Goal: Task Accomplishment & Management: Manage account settings

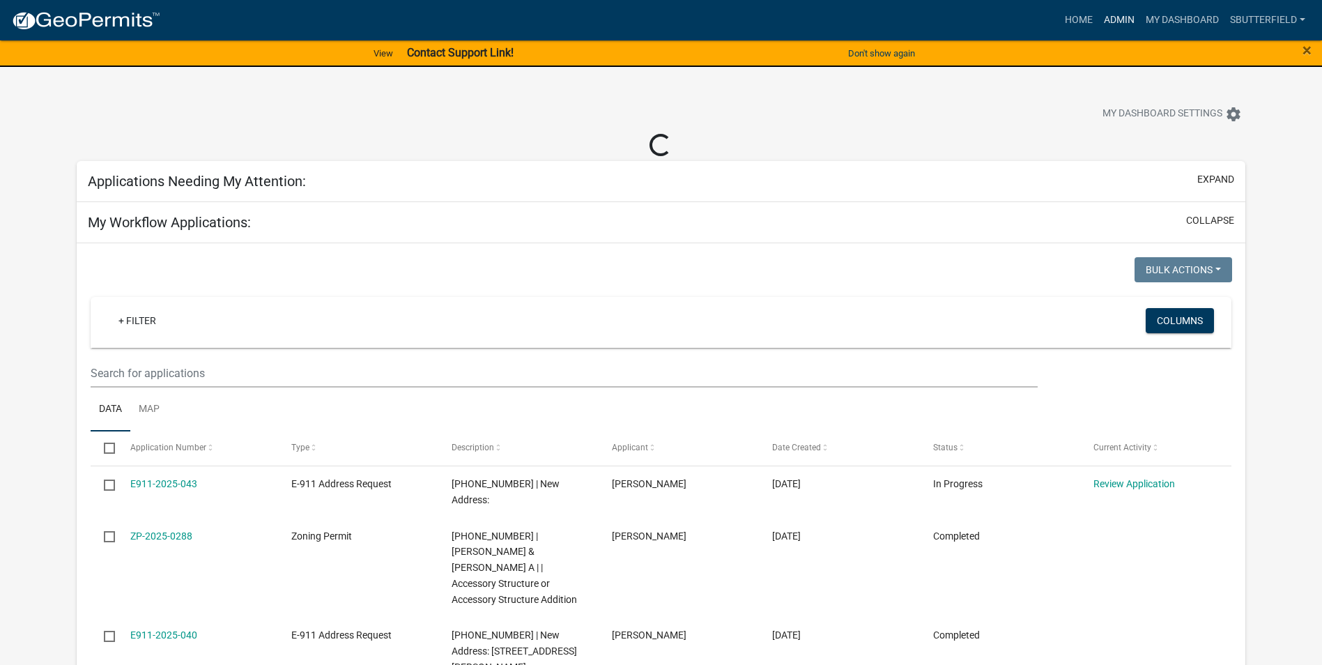
click at [1125, 15] on link "Admin" at bounding box center [1119, 20] width 42 height 26
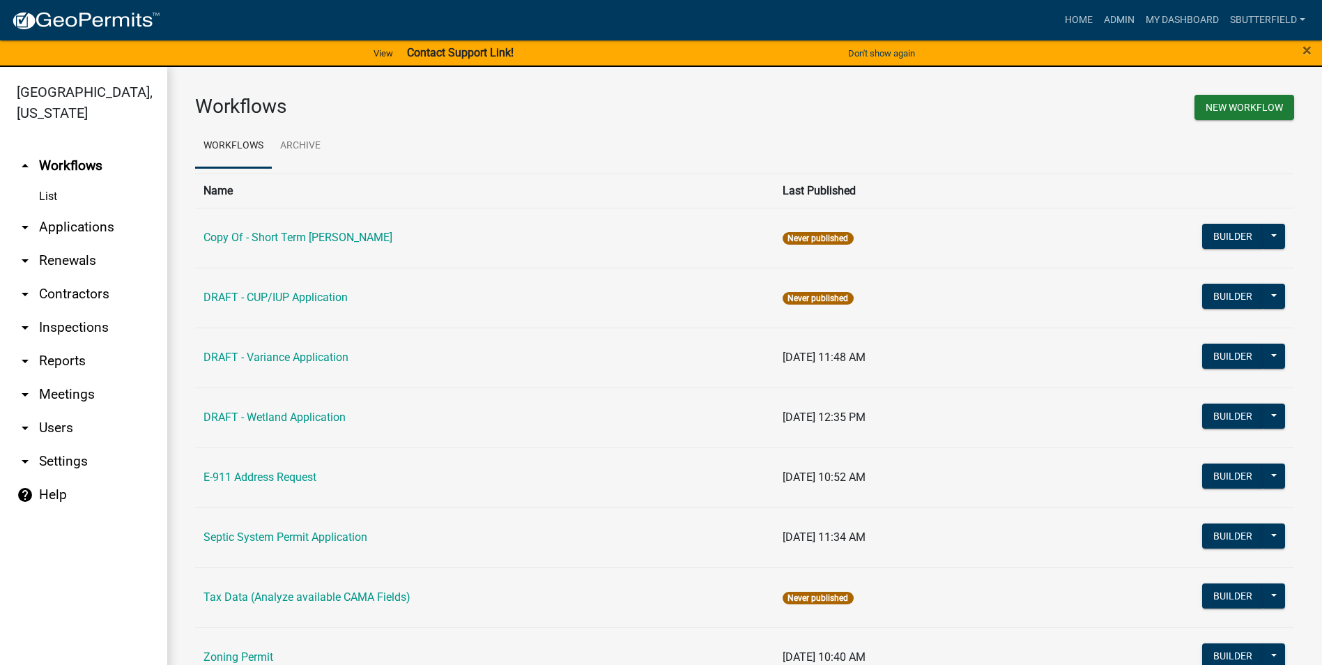
click at [66, 226] on link "arrow_drop_down Applications" at bounding box center [83, 226] width 167 height 33
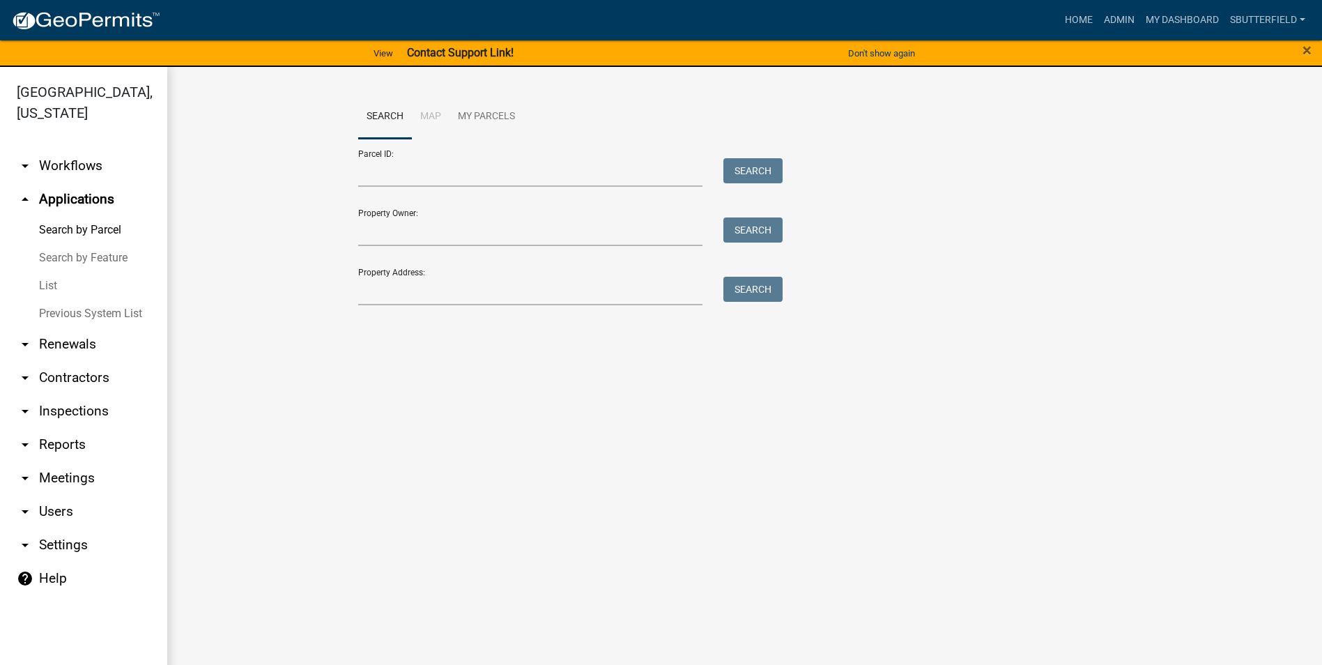
drag, startPoint x: 58, startPoint y: 286, endPoint x: 163, endPoint y: 270, distance: 106.4
click at [58, 284] on link "List" at bounding box center [83, 286] width 167 height 28
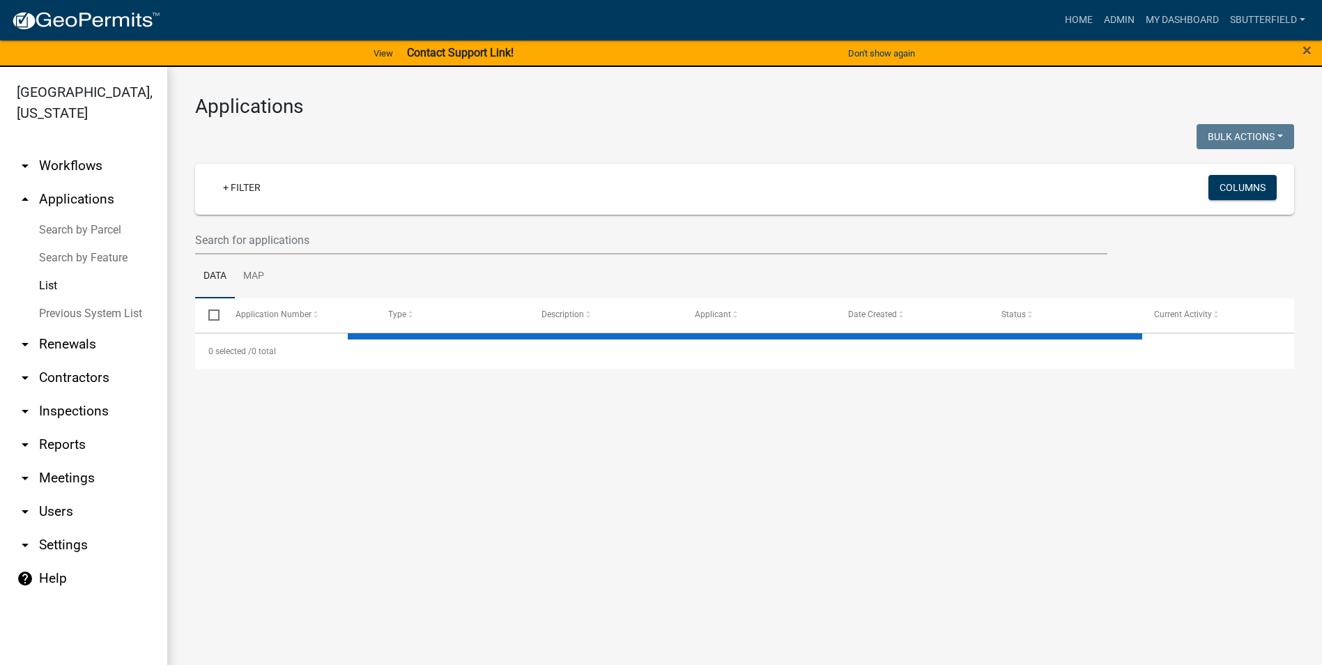
select select "1: 25"
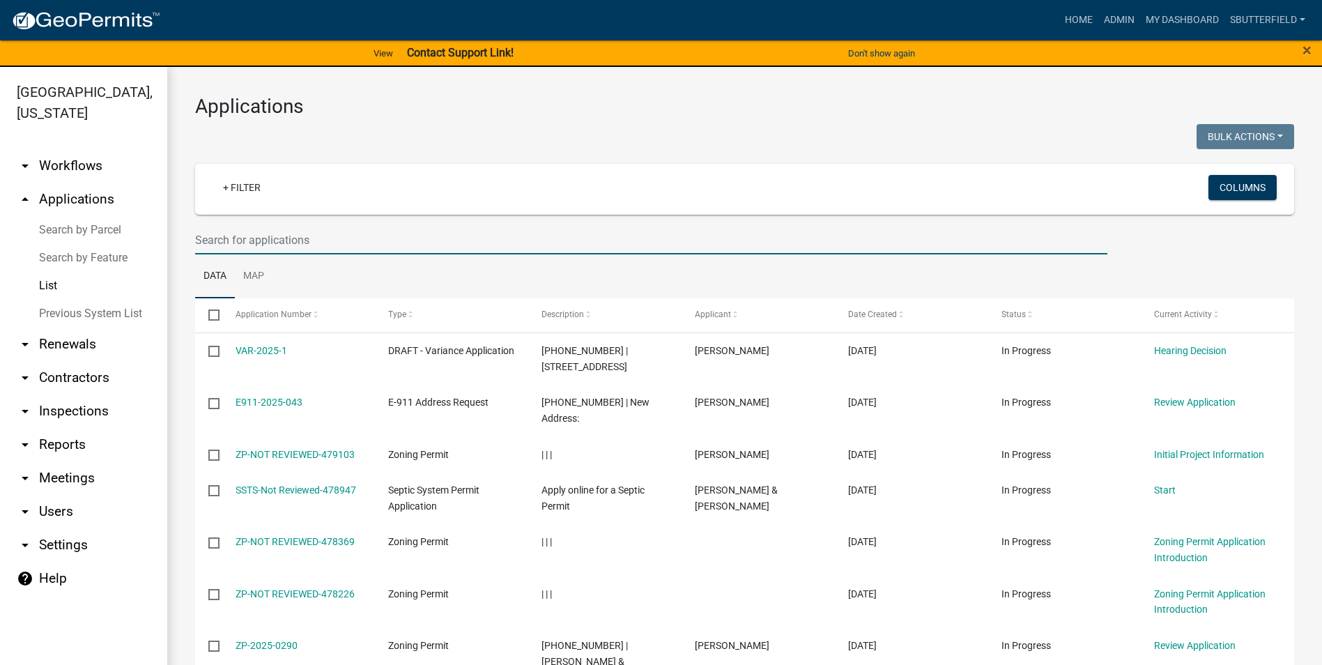
click at [279, 238] on input "text" at bounding box center [651, 240] width 912 height 29
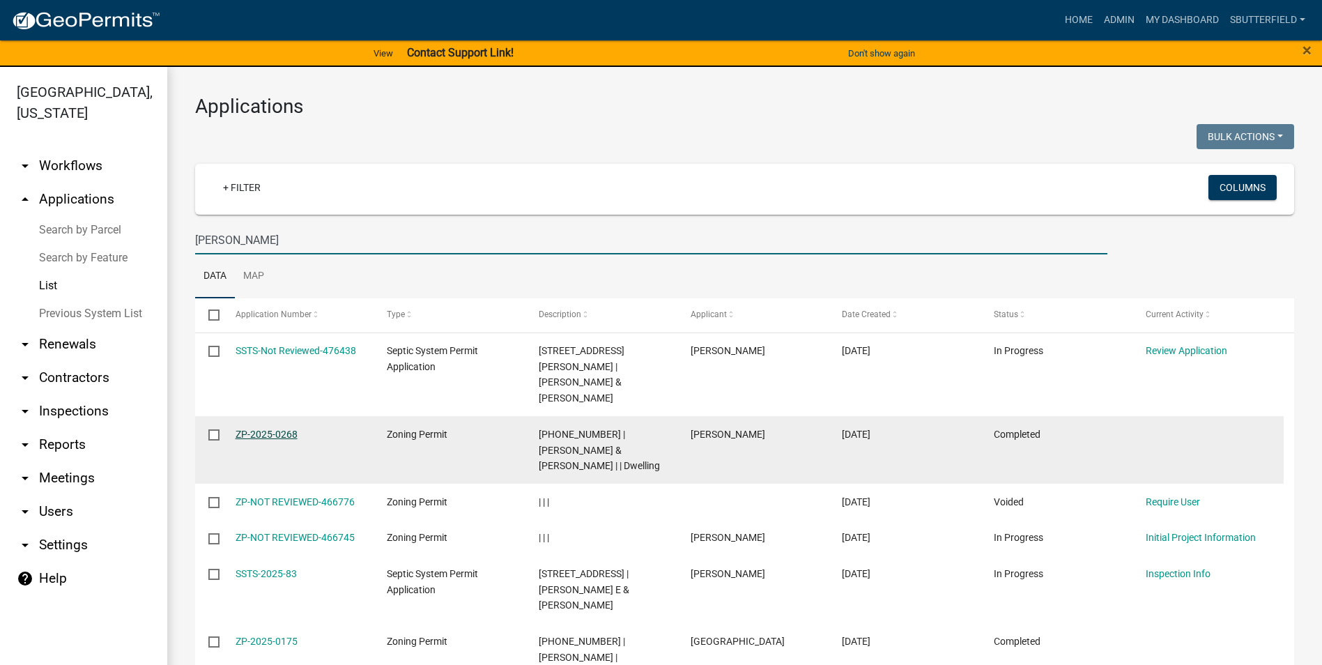
type input "[PERSON_NAME]"
click at [262, 428] on link "ZP-2025-0268" at bounding box center [266, 433] width 62 height 11
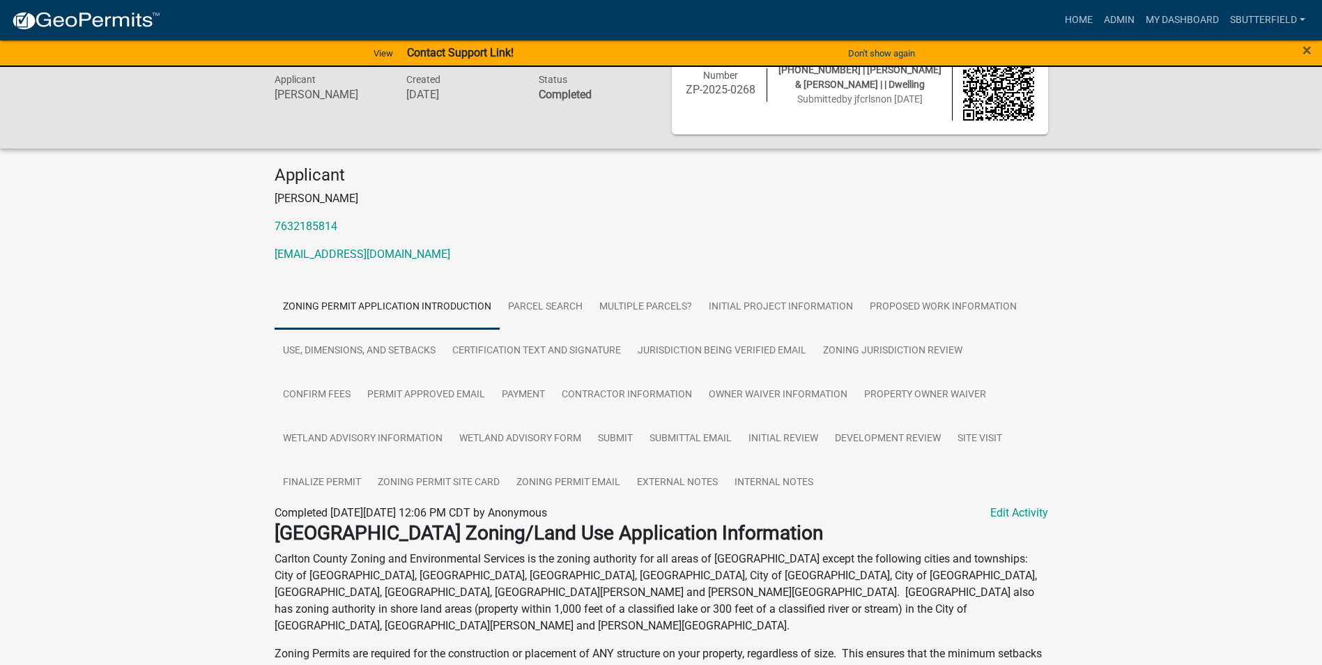
scroll to position [70, 0]
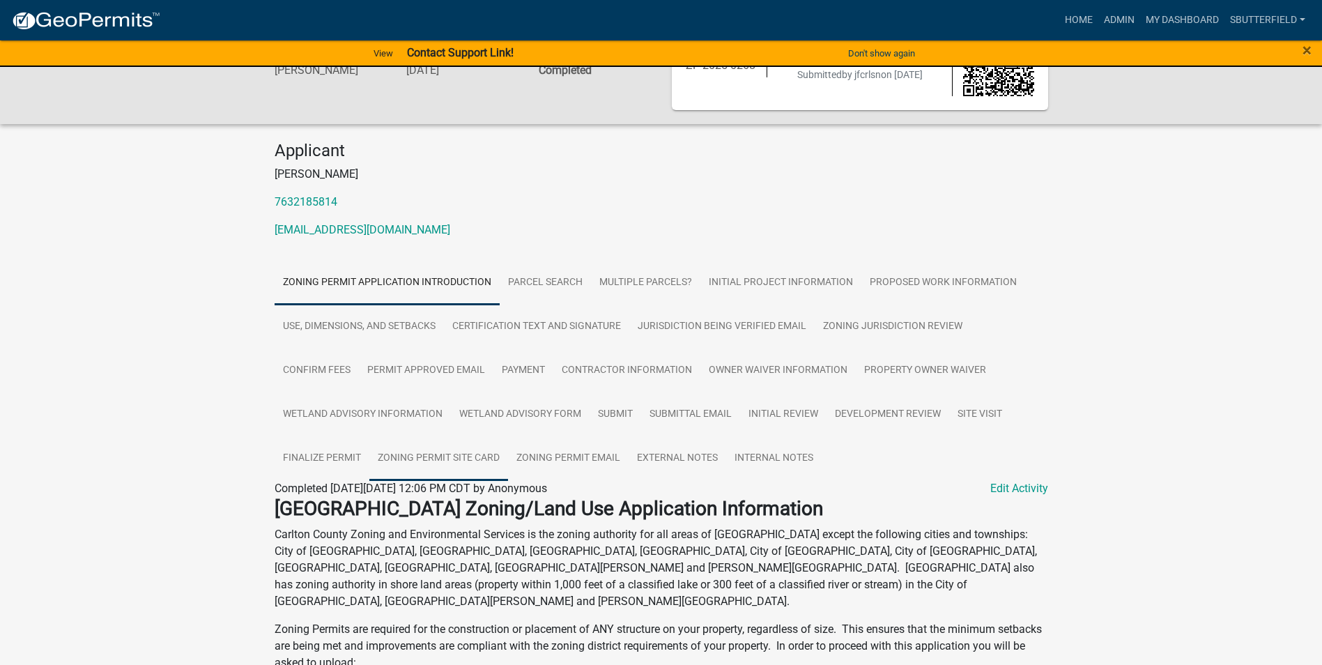
click at [455, 455] on link "Zoning Permit Site Card" at bounding box center [438, 458] width 139 height 45
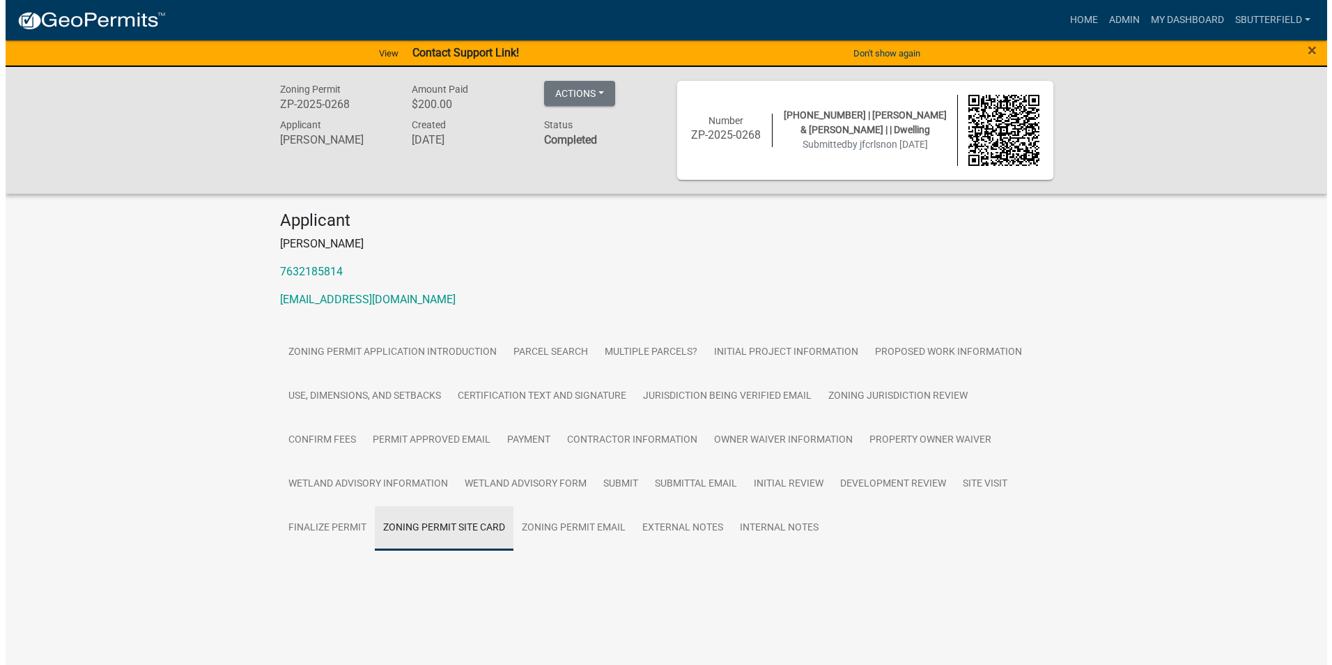
scroll to position [0, 0]
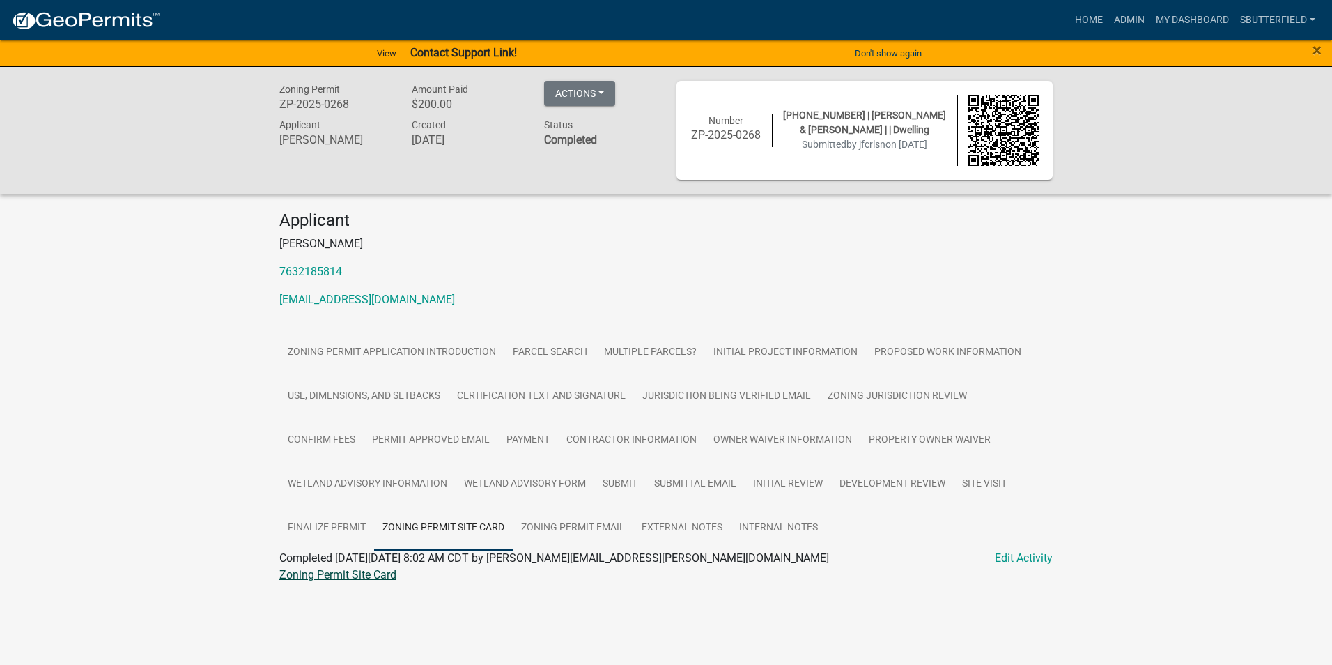
click at [380, 571] on link "Zoning Permit Site Card" at bounding box center [337, 574] width 117 height 13
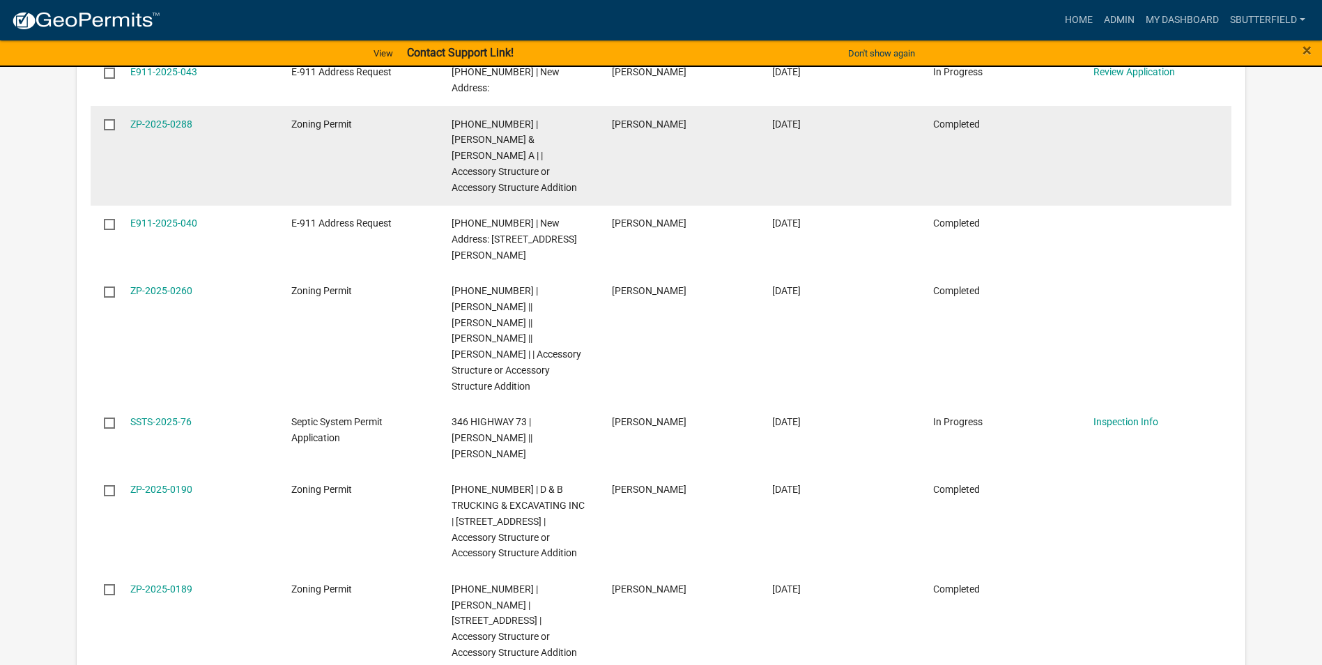
scroll to position [189, 0]
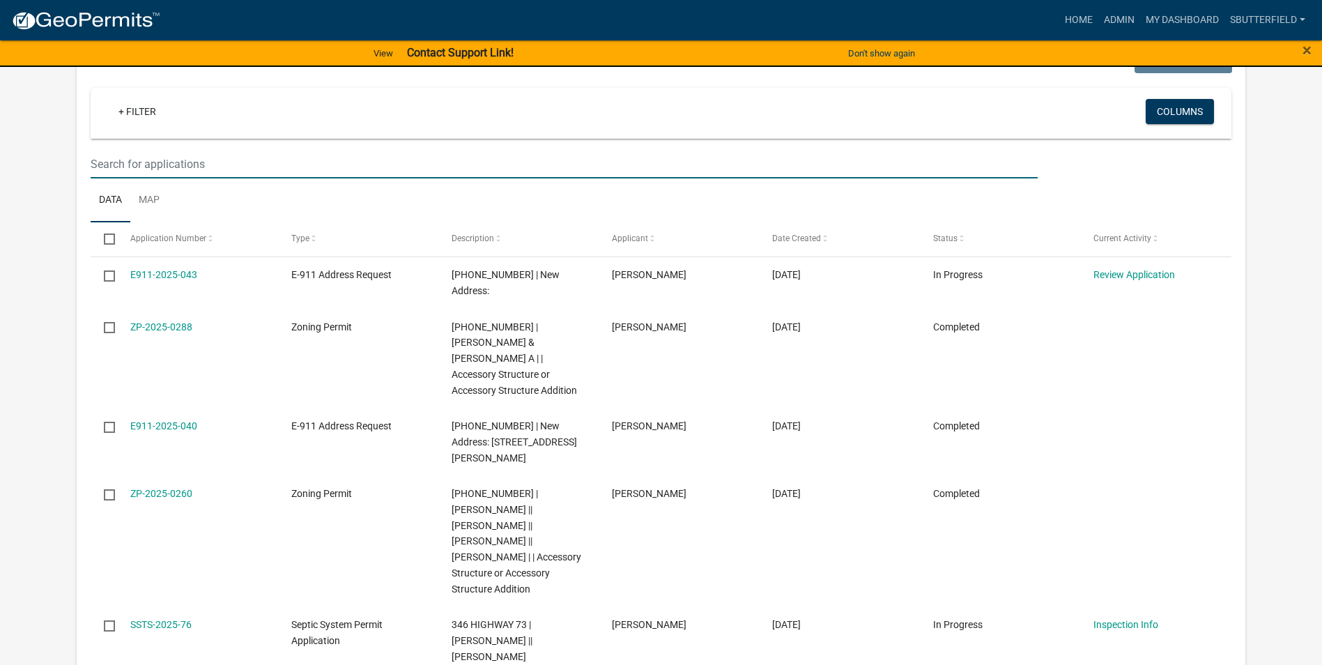
click at [194, 162] on input "text" at bounding box center [564, 164] width 947 height 29
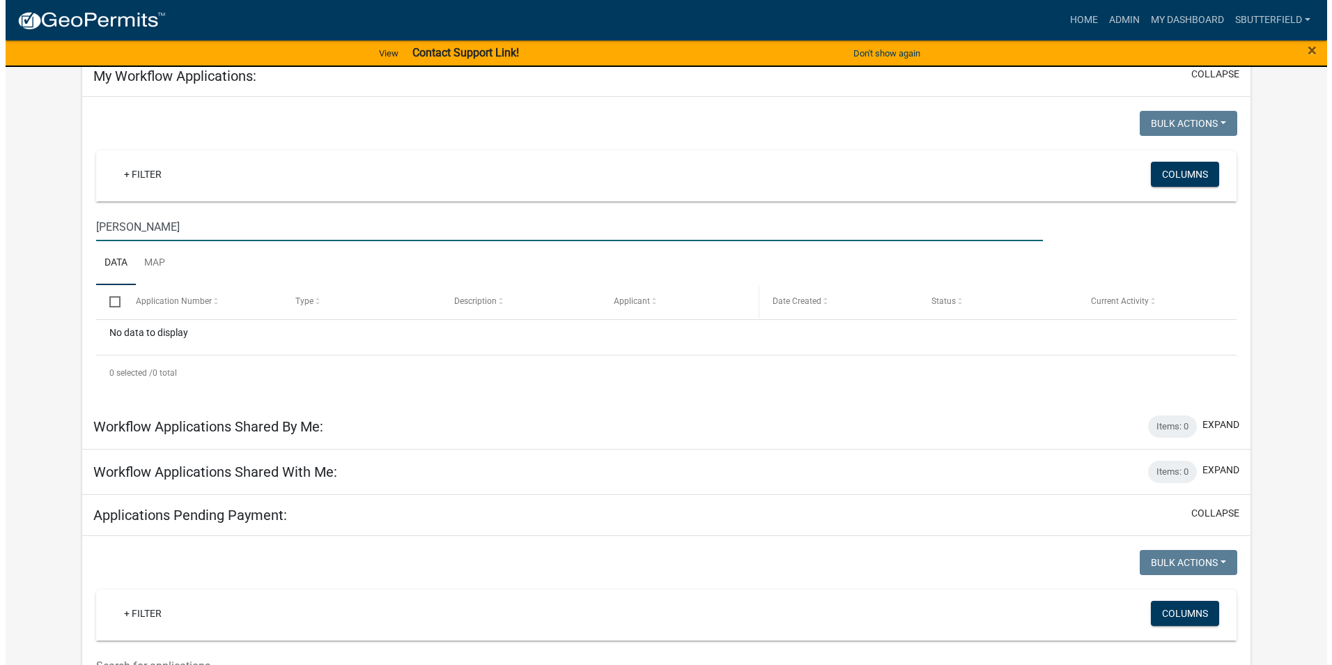
scroll to position [0, 0]
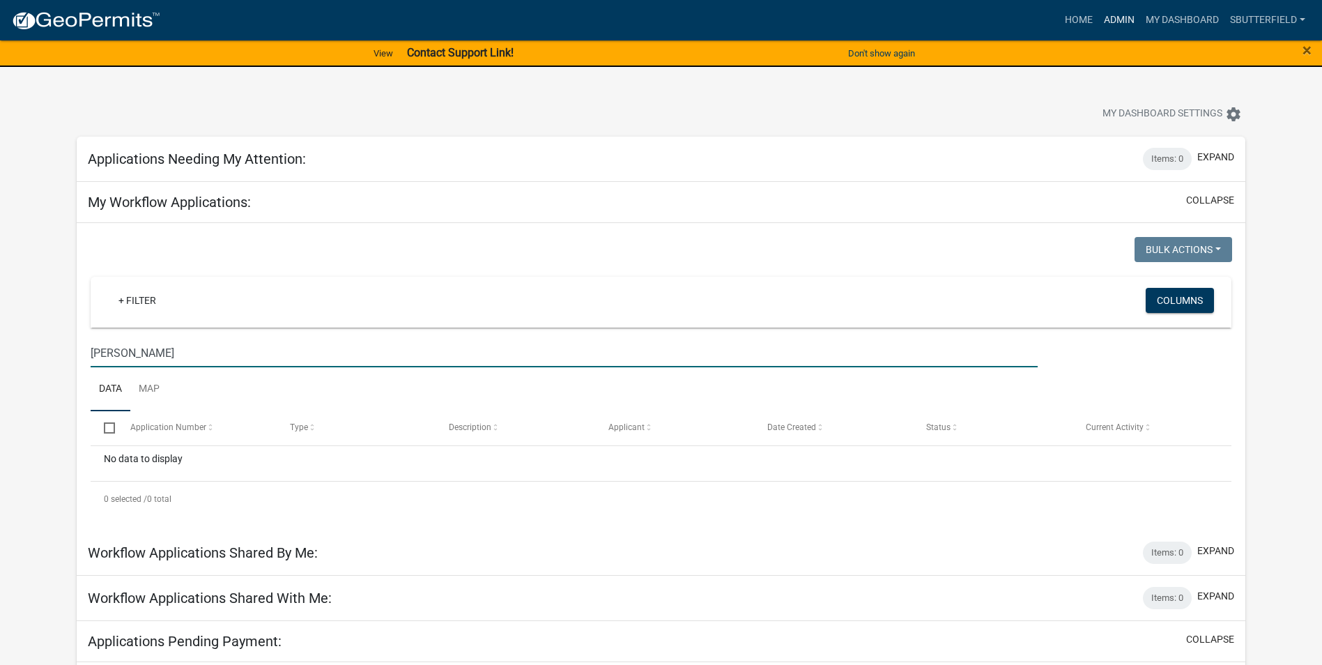
type input "Mayer"
click at [1112, 16] on link "Admin" at bounding box center [1119, 20] width 42 height 26
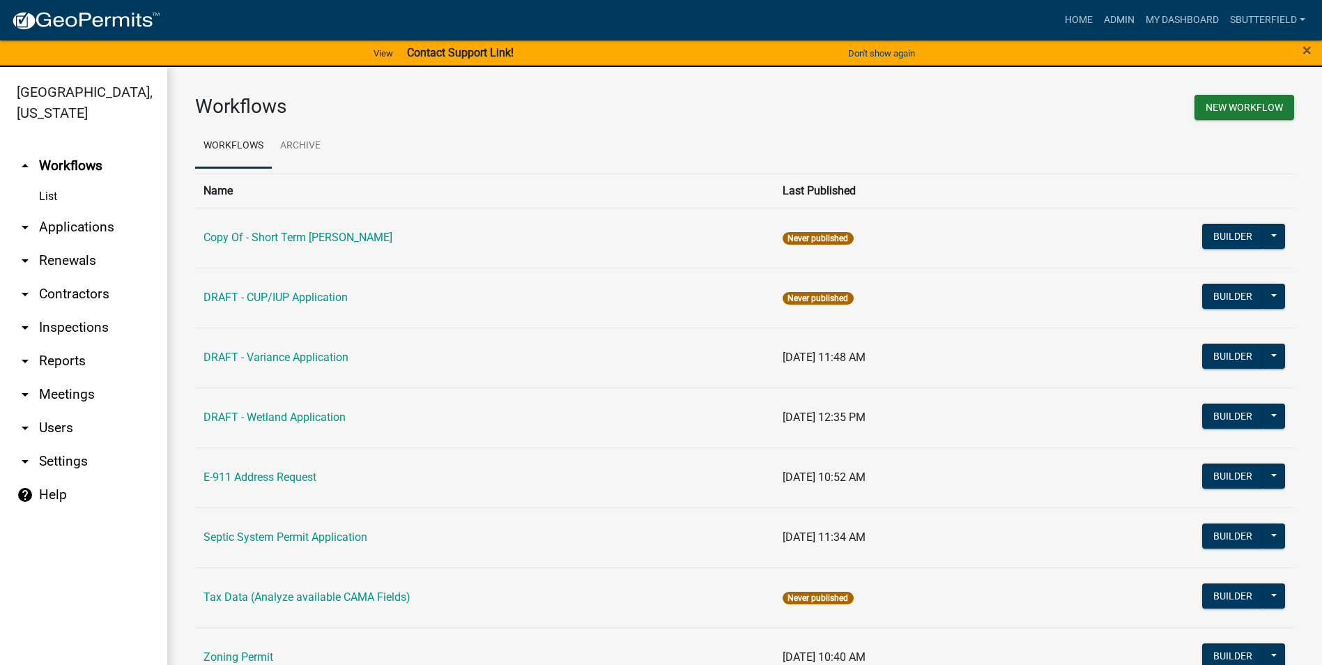
click at [78, 222] on link "arrow_drop_down Applications" at bounding box center [83, 226] width 167 height 33
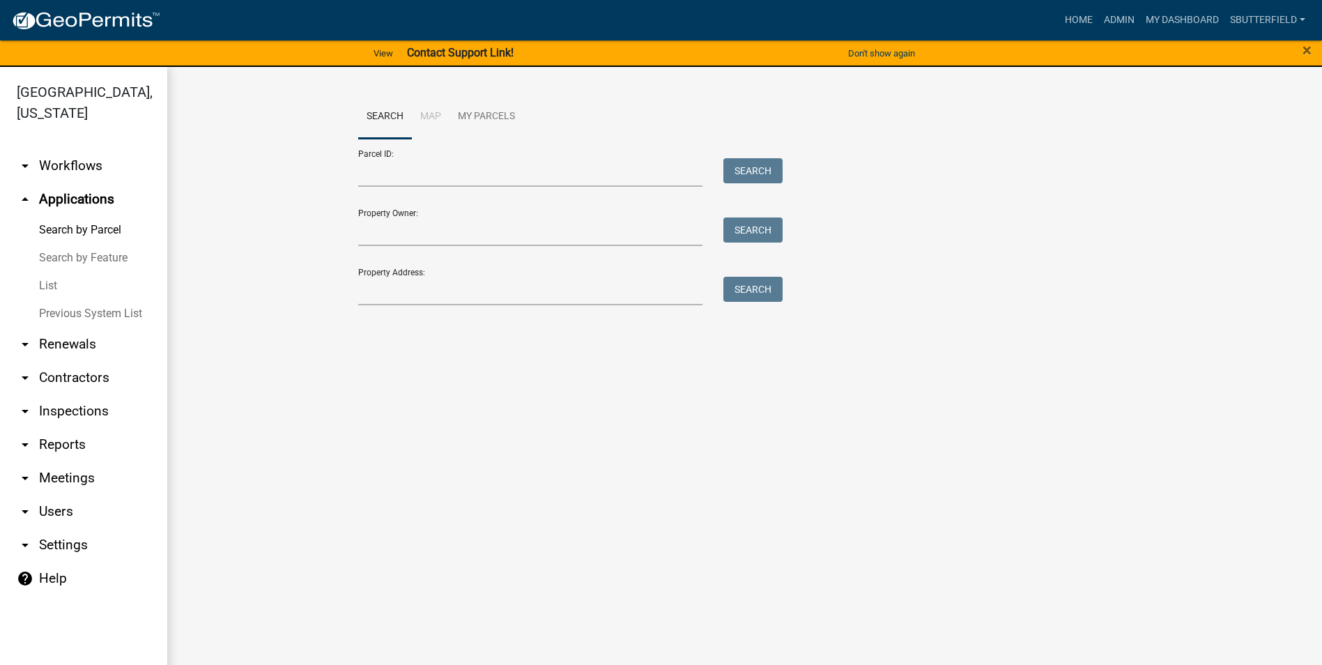
click at [58, 281] on link "List" at bounding box center [83, 286] width 167 height 28
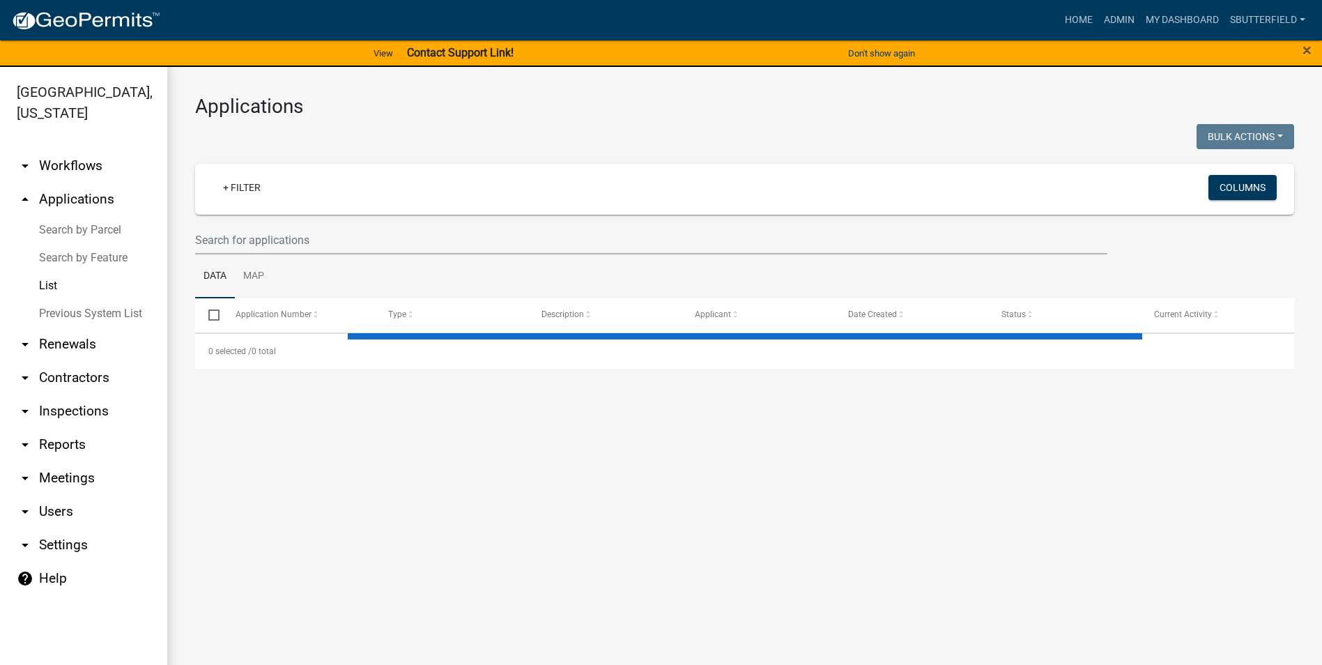
select select "1: 25"
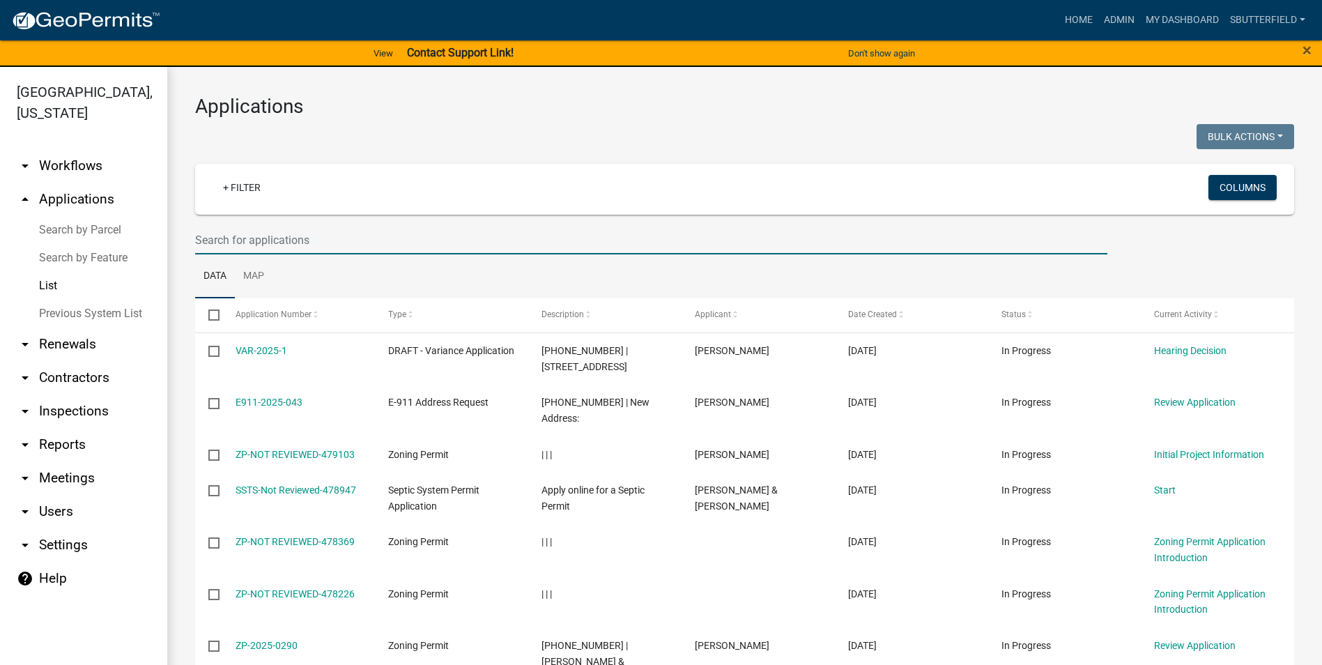
click at [296, 240] on input "text" at bounding box center [651, 240] width 912 height 29
type input "mayer"
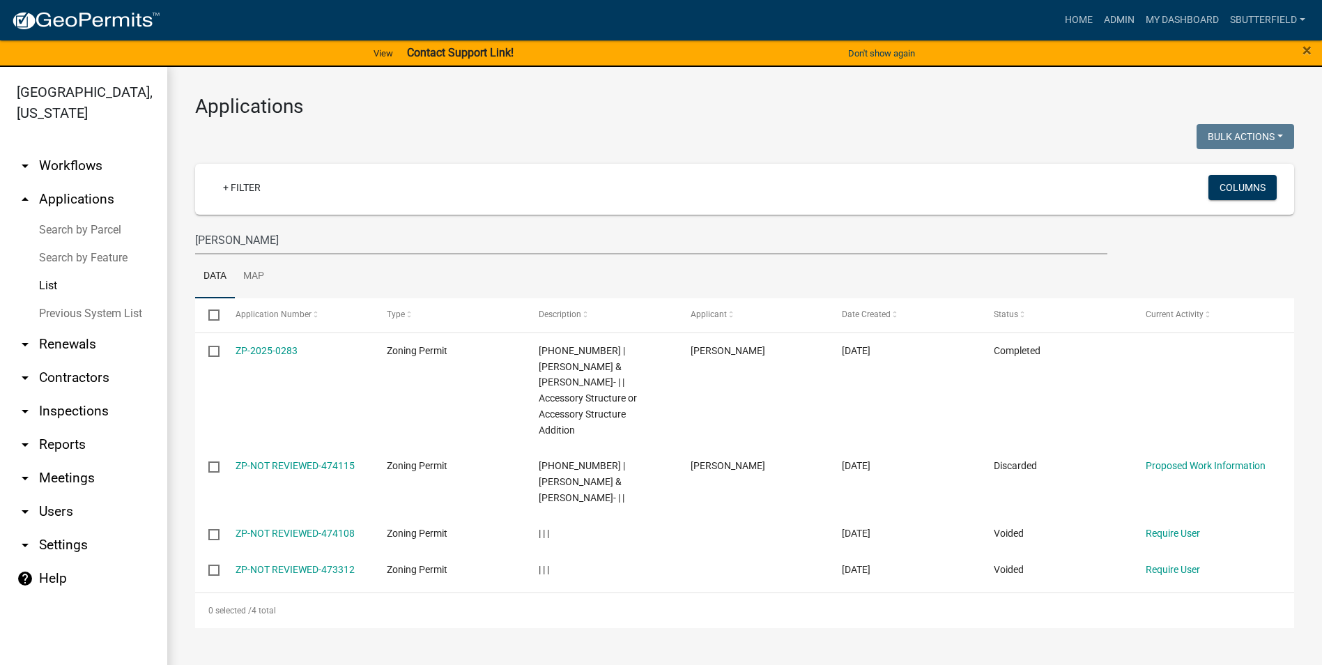
click at [262, 346] on link "ZP-2025-0283" at bounding box center [266, 350] width 62 height 11
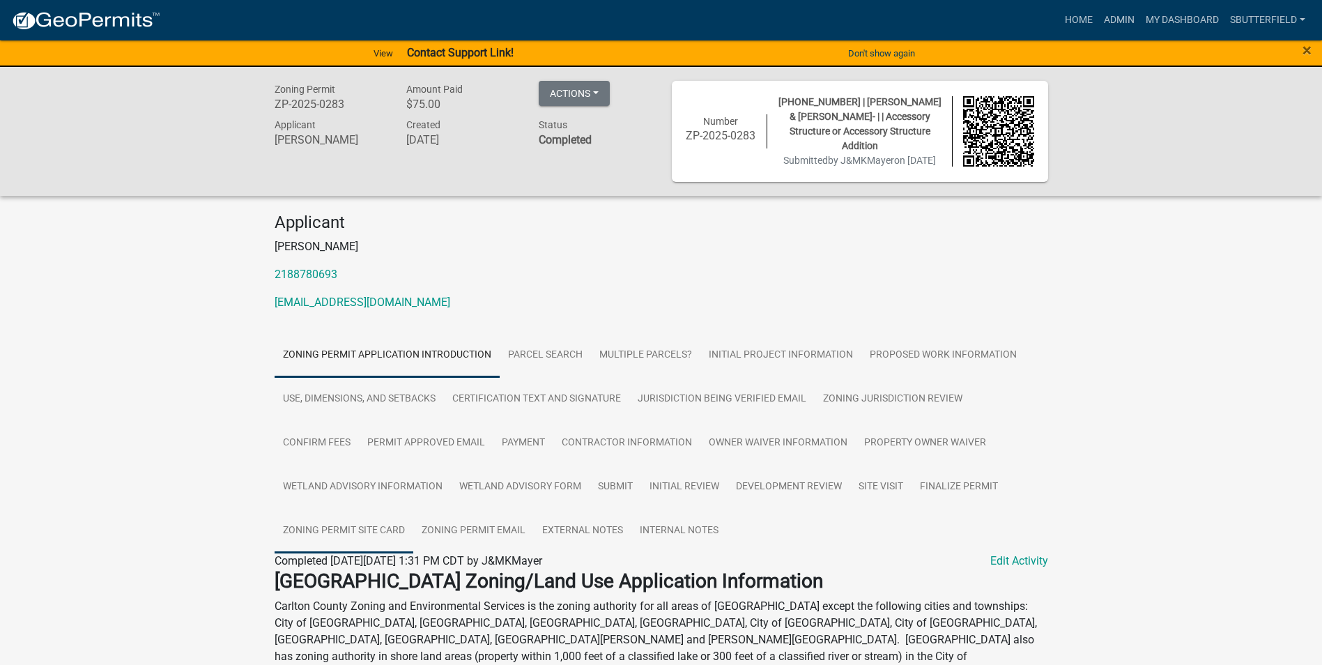
click at [337, 540] on link "Zoning Permit Site Card" at bounding box center [343, 531] width 139 height 45
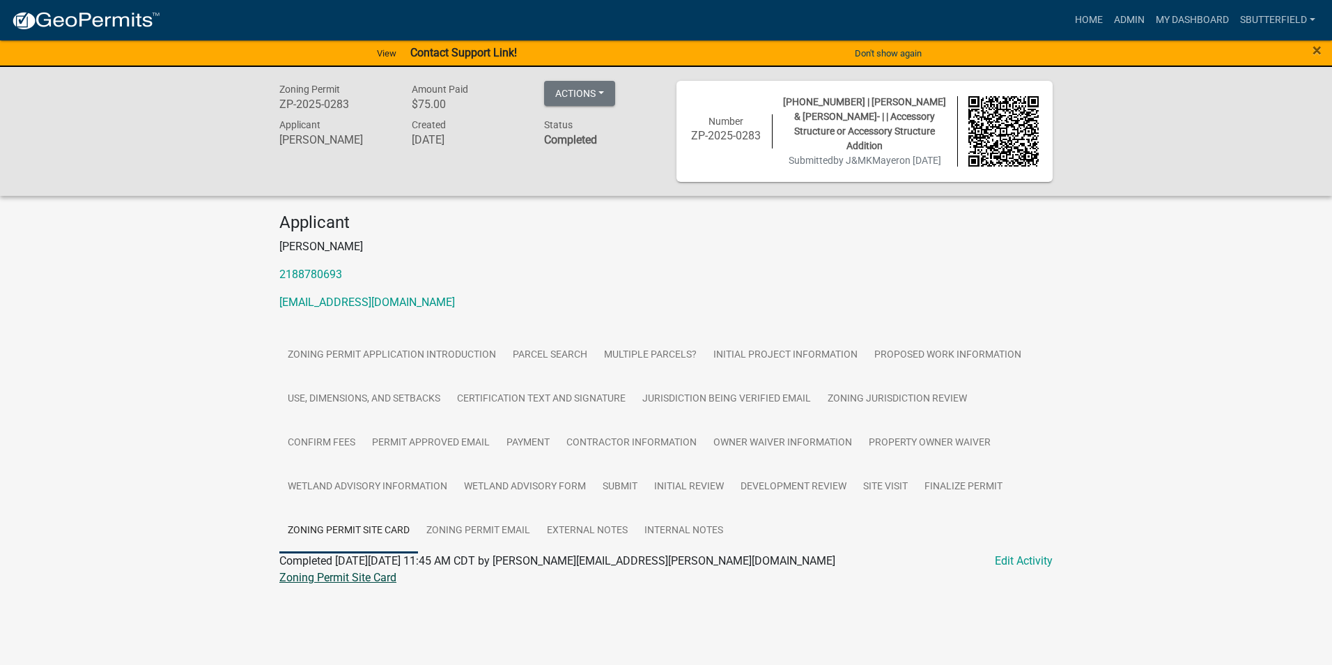
click at [359, 584] on link "Zoning Permit Site Card" at bounding box center [337, 577] width 117 height 13
